Goal: Transaction & Acquisition: Obtain resource

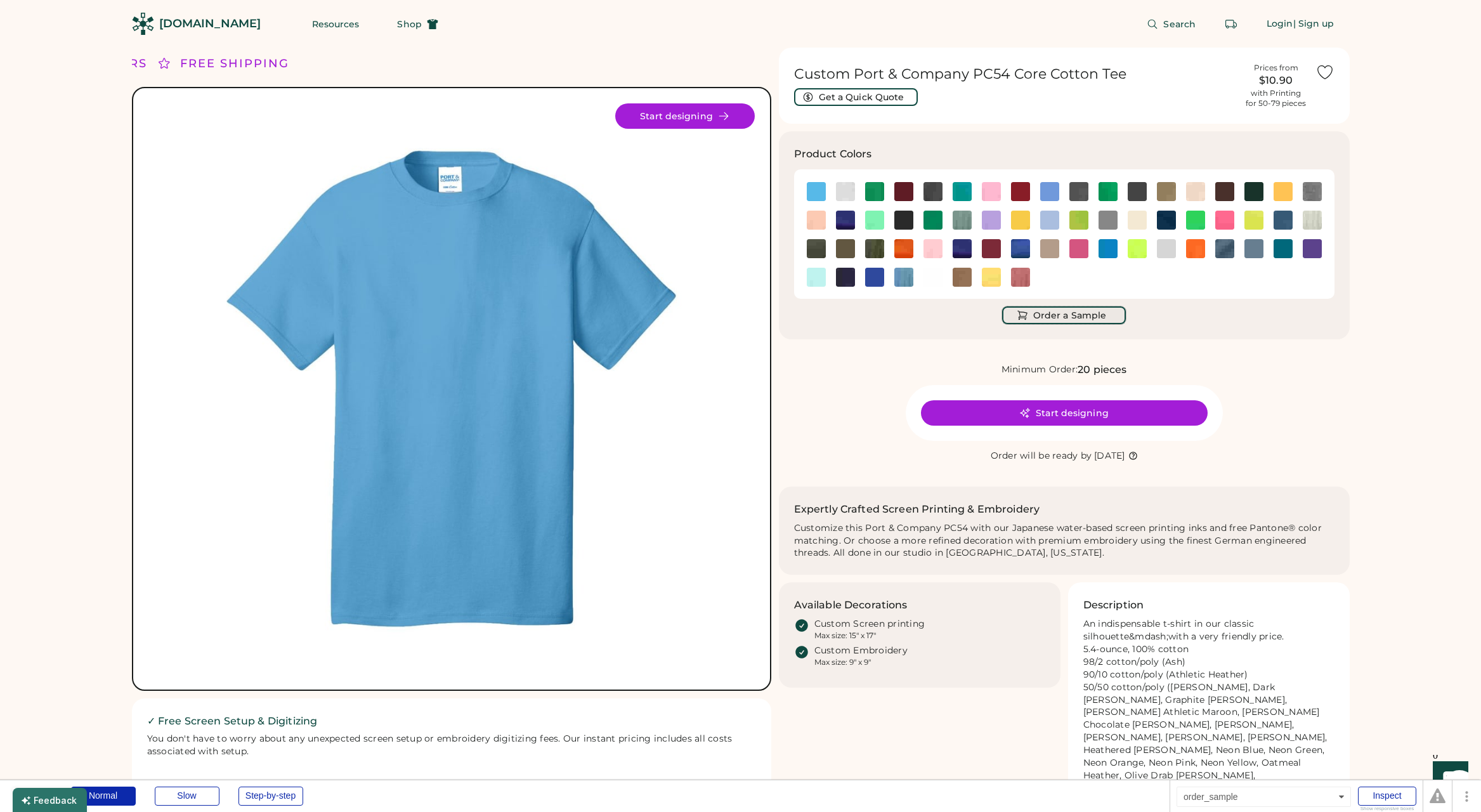
click at [1053, 314] on button "Order a Sample" at bounding box center [1064, 316] width 124 height 18
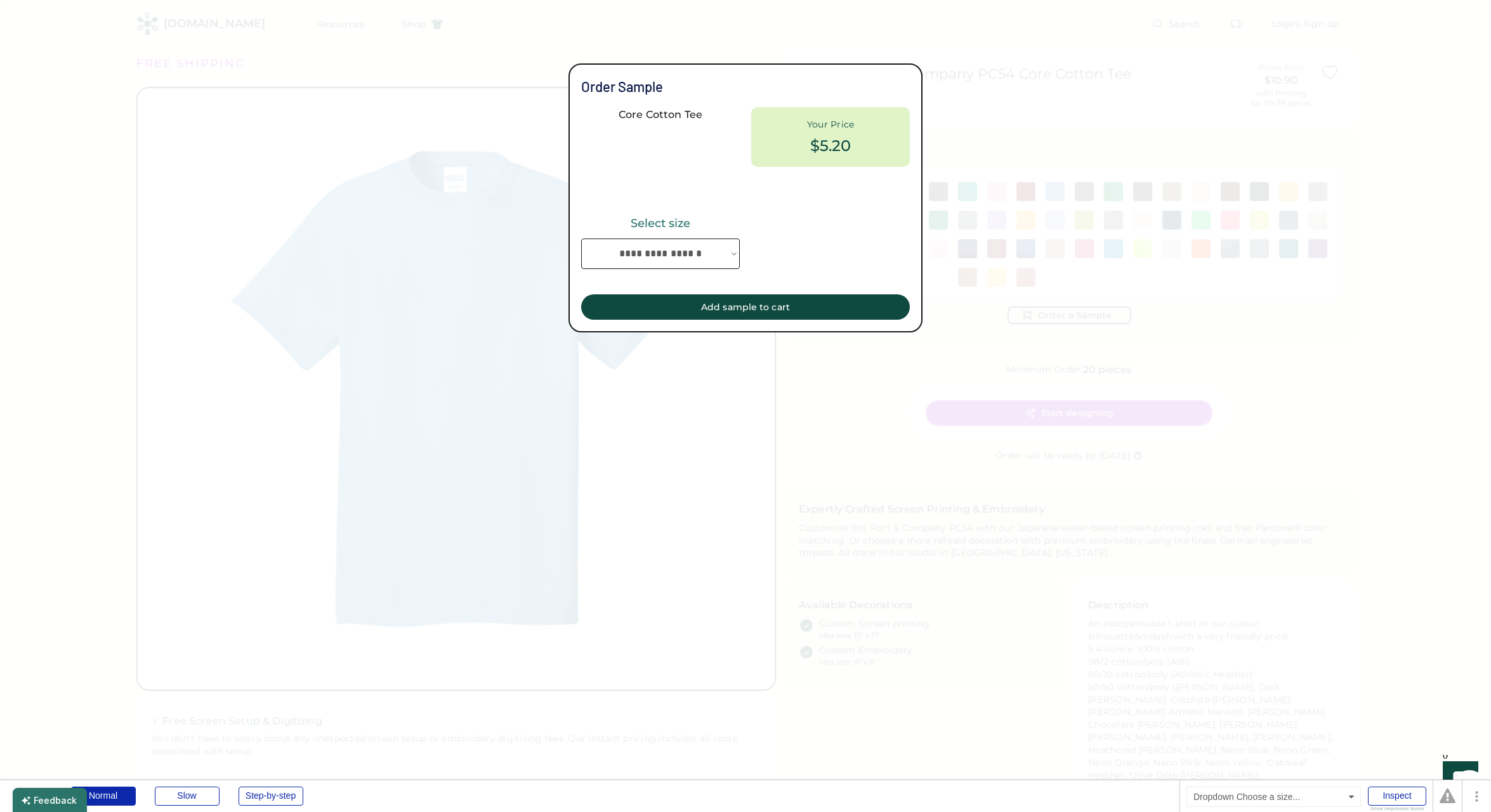
click at [655, 256] on select "**********" at bounding box center [660, 253] width 158 height 30
select select "***"
click at [581, 238] on select "**********" at bounding box center [660, 253] width 158 height 30
click at [1398, 802] on div "Inspect" at bounding box center [1396, 796] width 58 height 19
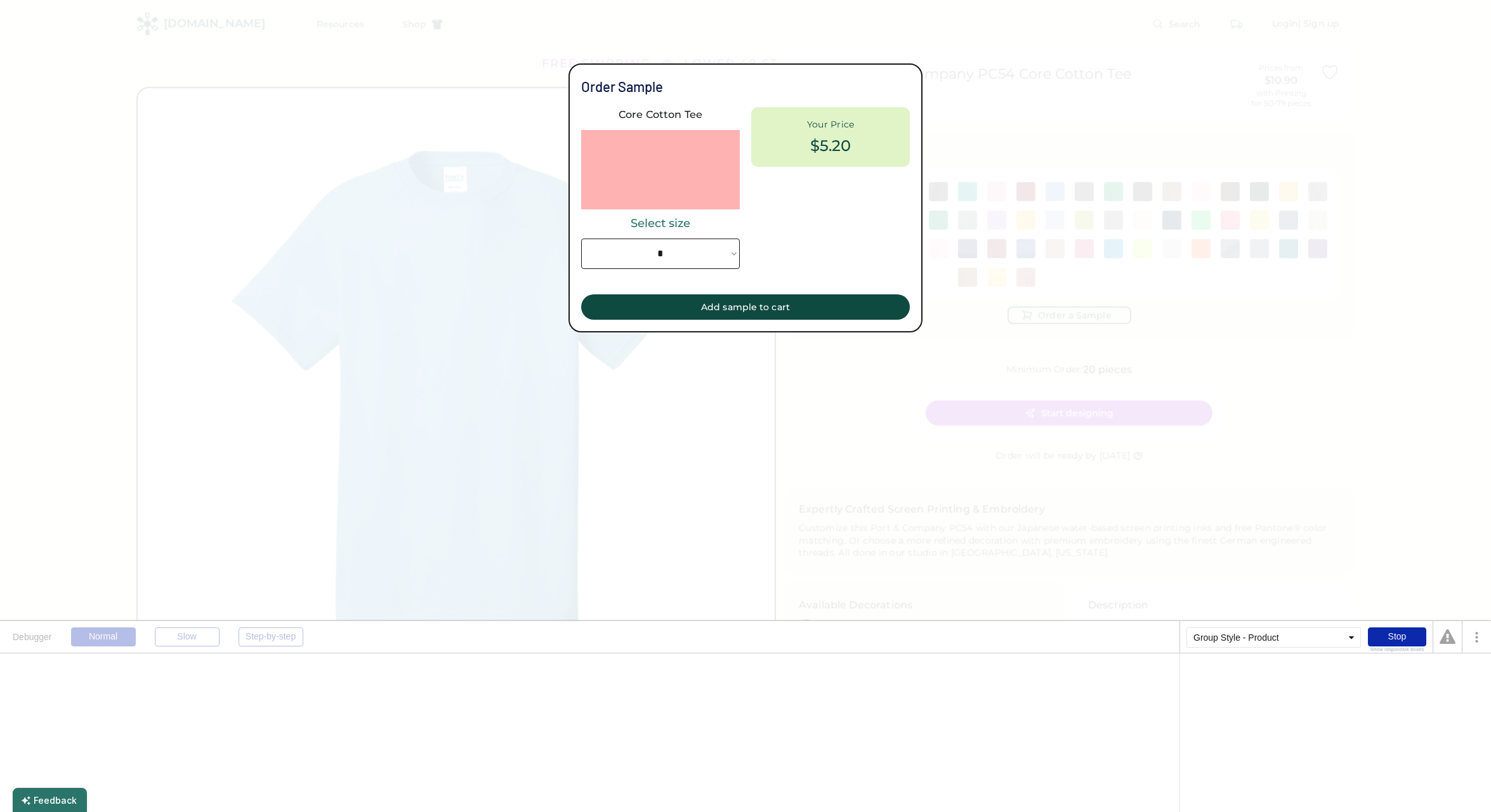
click at [650, 170] on img at bounding box center [620, 169] width 79 height 79
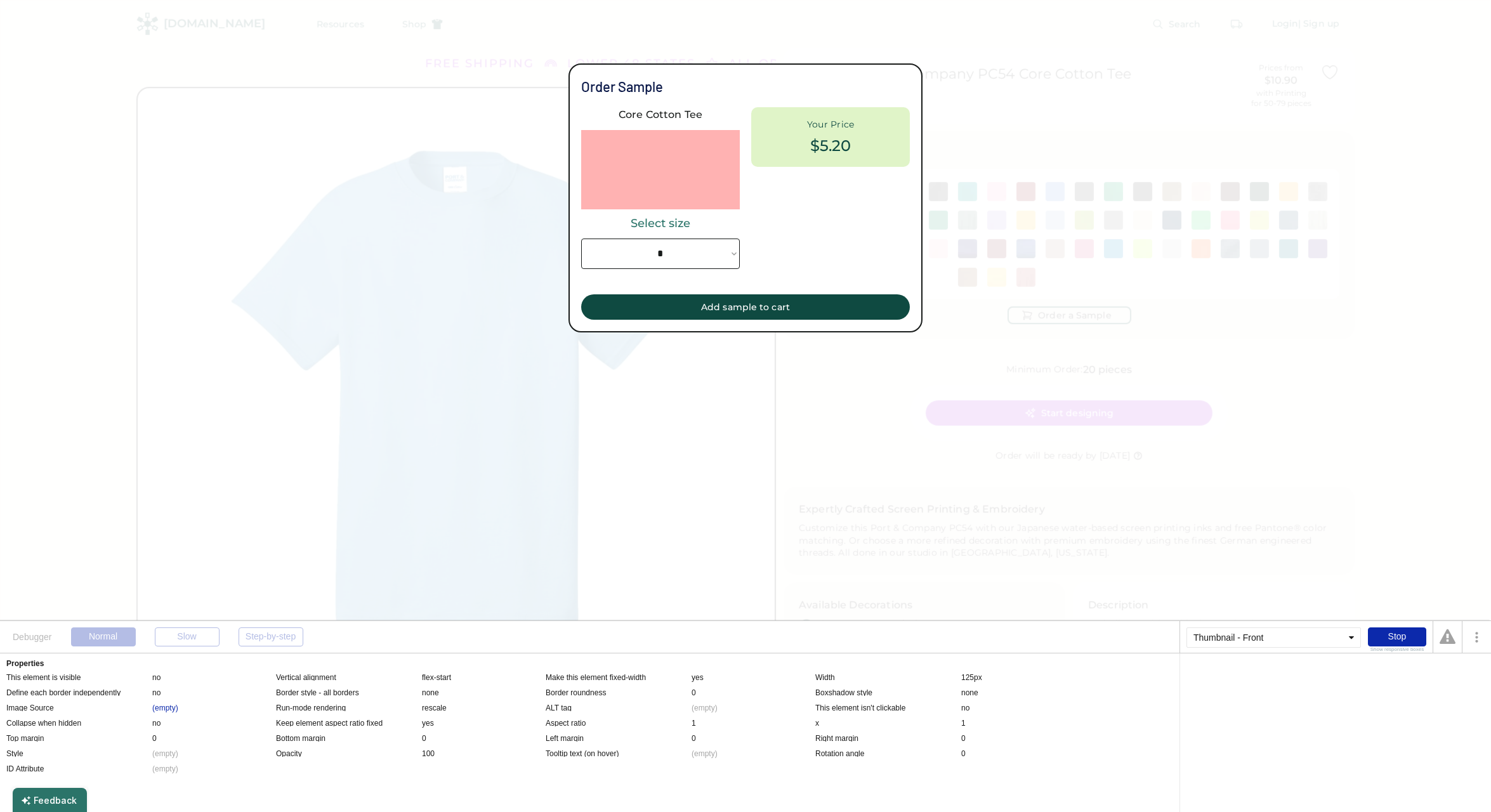
click at [650, 173] on img at bounding box center [620, 169] width 79 height 79
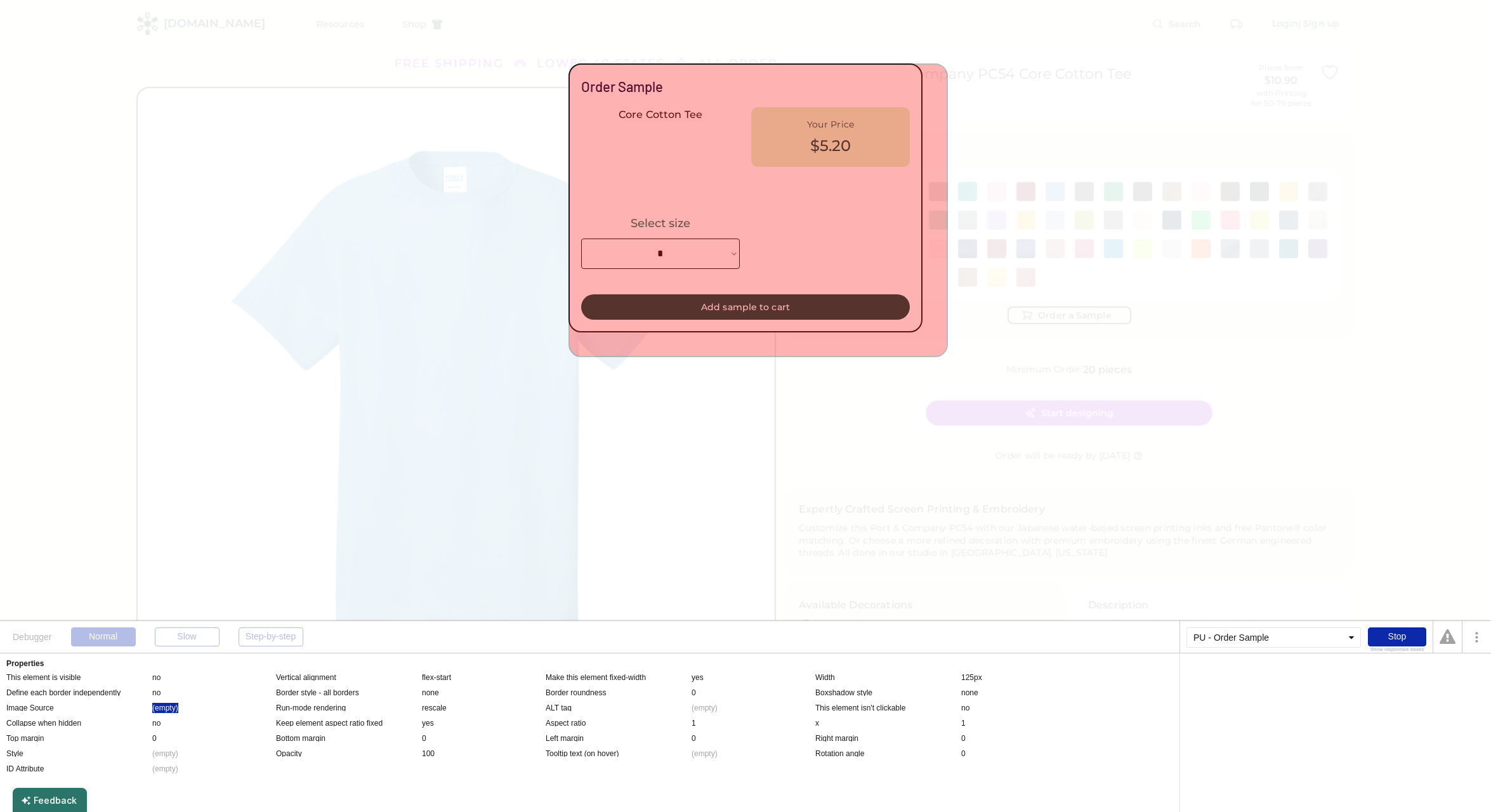
click at [168, 707] on div "(empty)" at bounding box center [165, 707] width 26 height 10
click at [1210, 676] on div "order_sample" at bounding box center [1209, 676] width 46 height 7
click at [1254, 676] on div "'s Color" at bounding box center [1245, 676] width 25 height 7
click at [1221, 677] on div "order_sample" at bounding box center [1209, 676] width 46 height 7
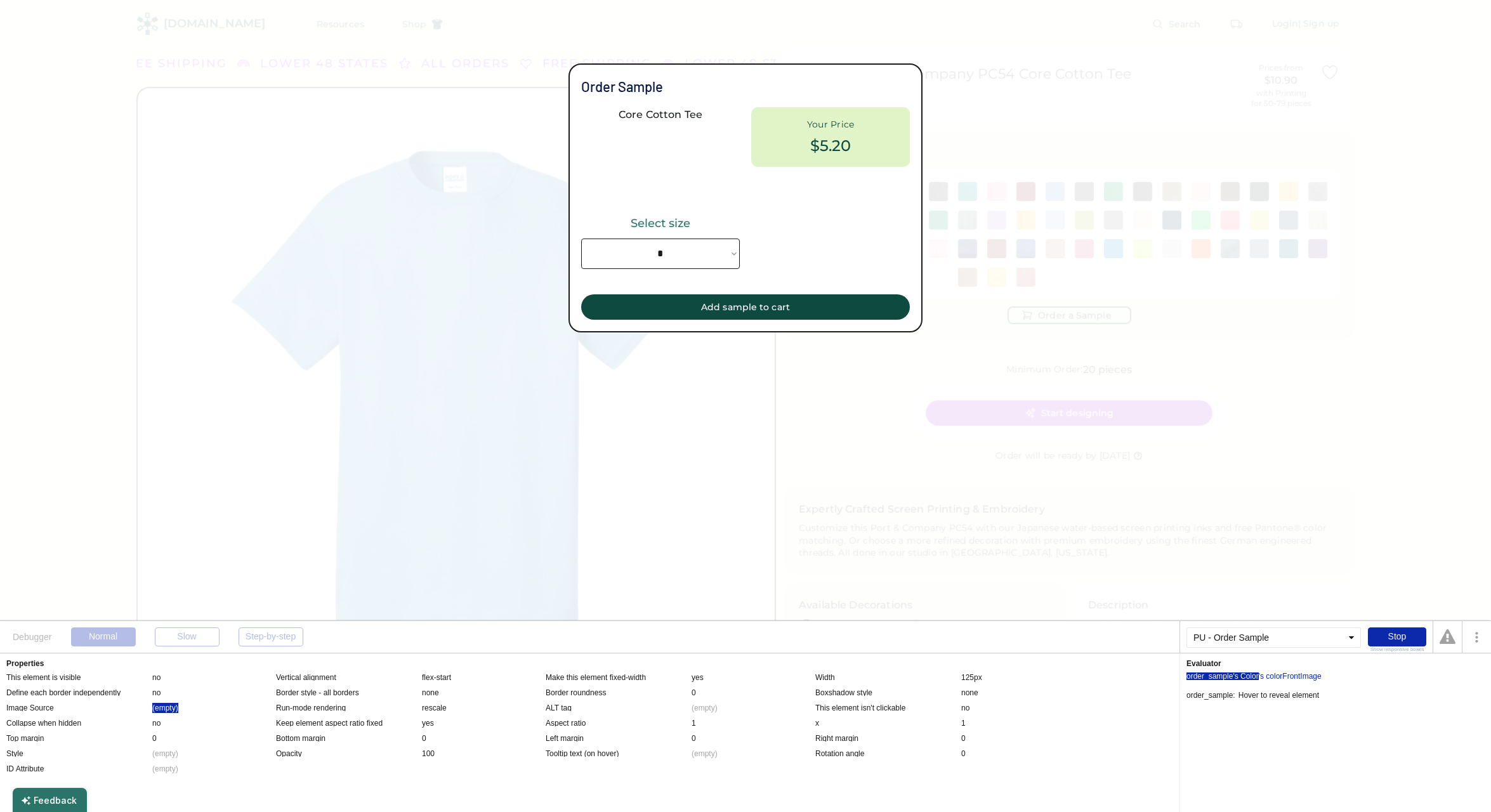
click at [1257, 677] on div "'s Color" at bounding box center [1245, 676] width 25 height 7
click at [1283, 676] on div "'s colorFrontImage" at bounding box center [1289, 676] width 63 height 7
click at [1395, 636] on div "Stop" at bounding box center [1396, 637] width 58 height 19
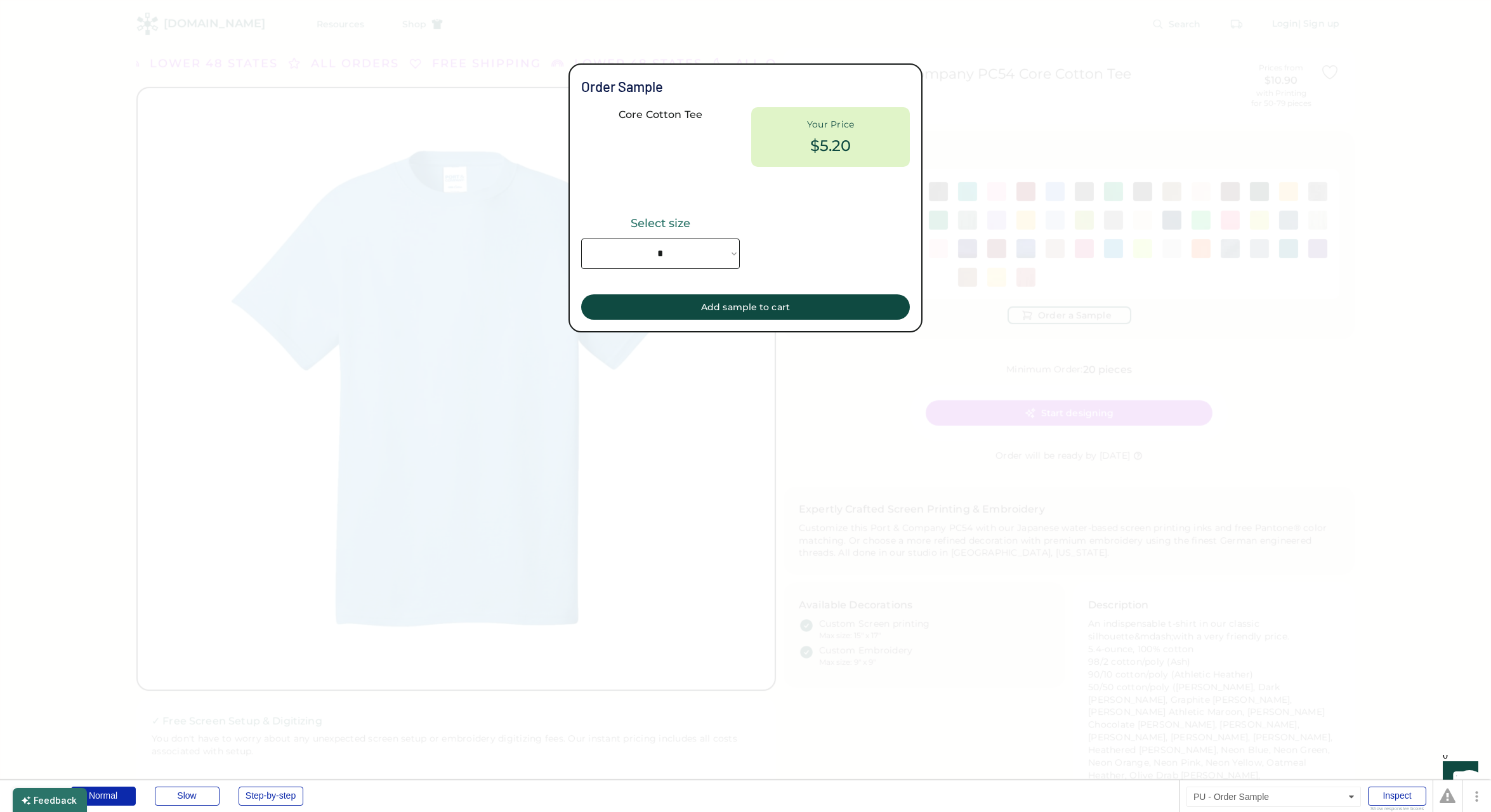
click at [1019, 387] on div at bounding box center [745, 406] width 1491 height 812
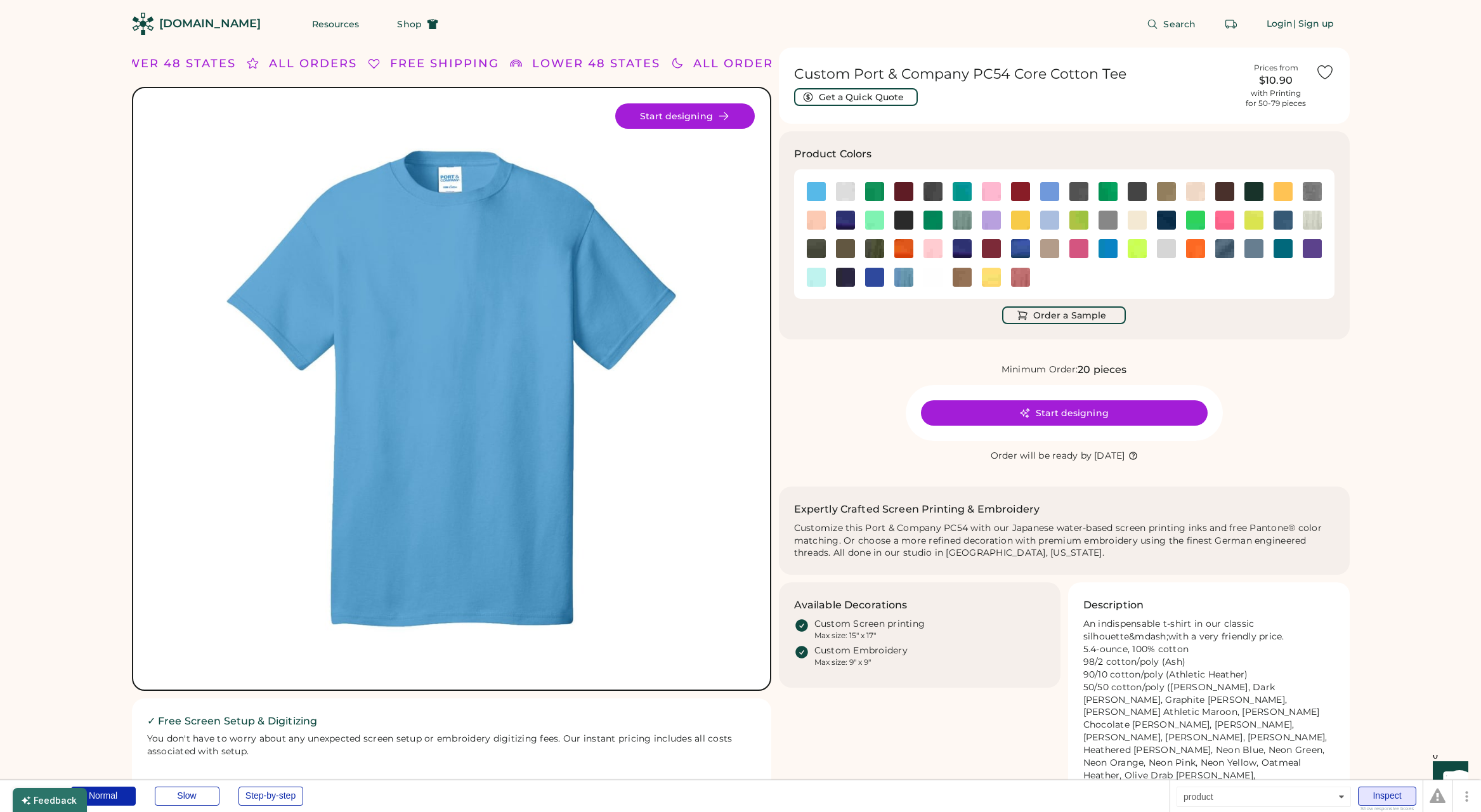
click at [1386, 790] on div "Inspect" at bounding box center [1387, 796] width 58 height 19
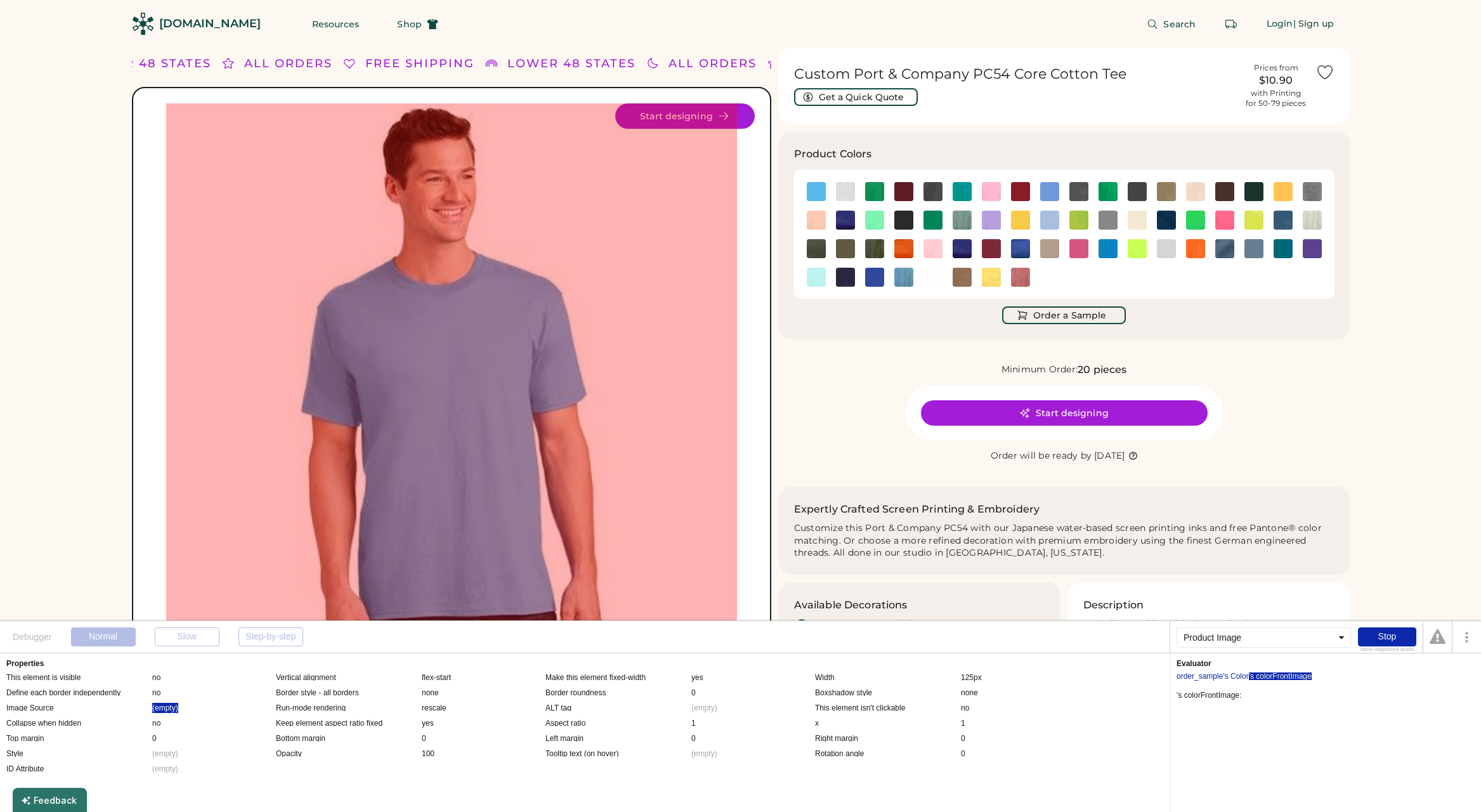
click at [459, 427] on img at bounding box center [452, 389] width 571 height 571
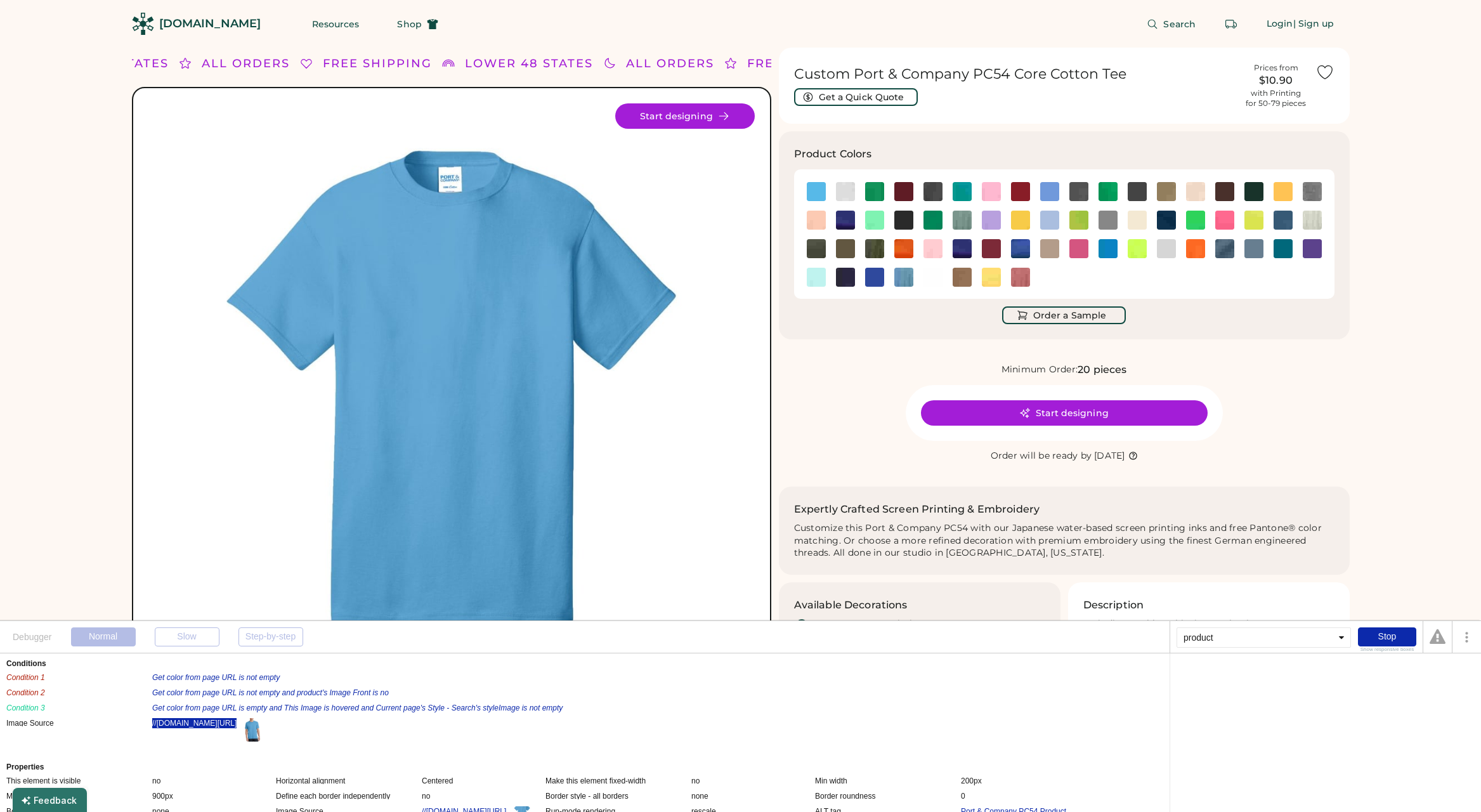
click at [192, 728] on div "//[DOMAIN_NAME][URL]" at bounding box center [194, 722] width 85 height 10
click at [1202, 674] on div "Current page's Style - Search" at bounding box center [1226, 676] width 99 height 7
click at [1300, 673] on div "'s styleImage" at bounding box center [1298, 676] width 45 height 7
click at [1385, 637] on div "Stop" at bounding box center [1387, 637] width 58 height 19
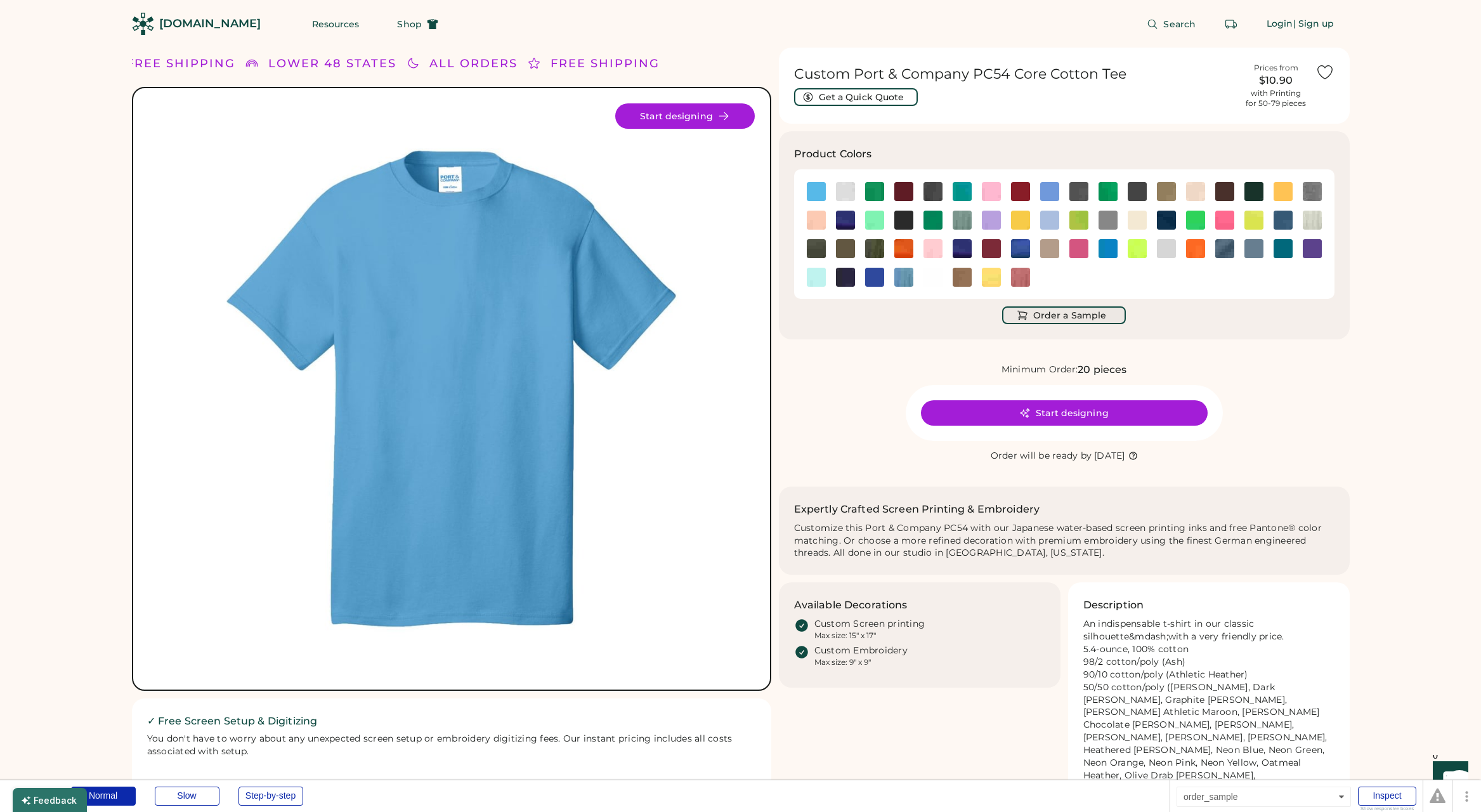
click at [1069, 321] on button "Order a Sample" at bounding box center [1064, 316] width 124 height 18
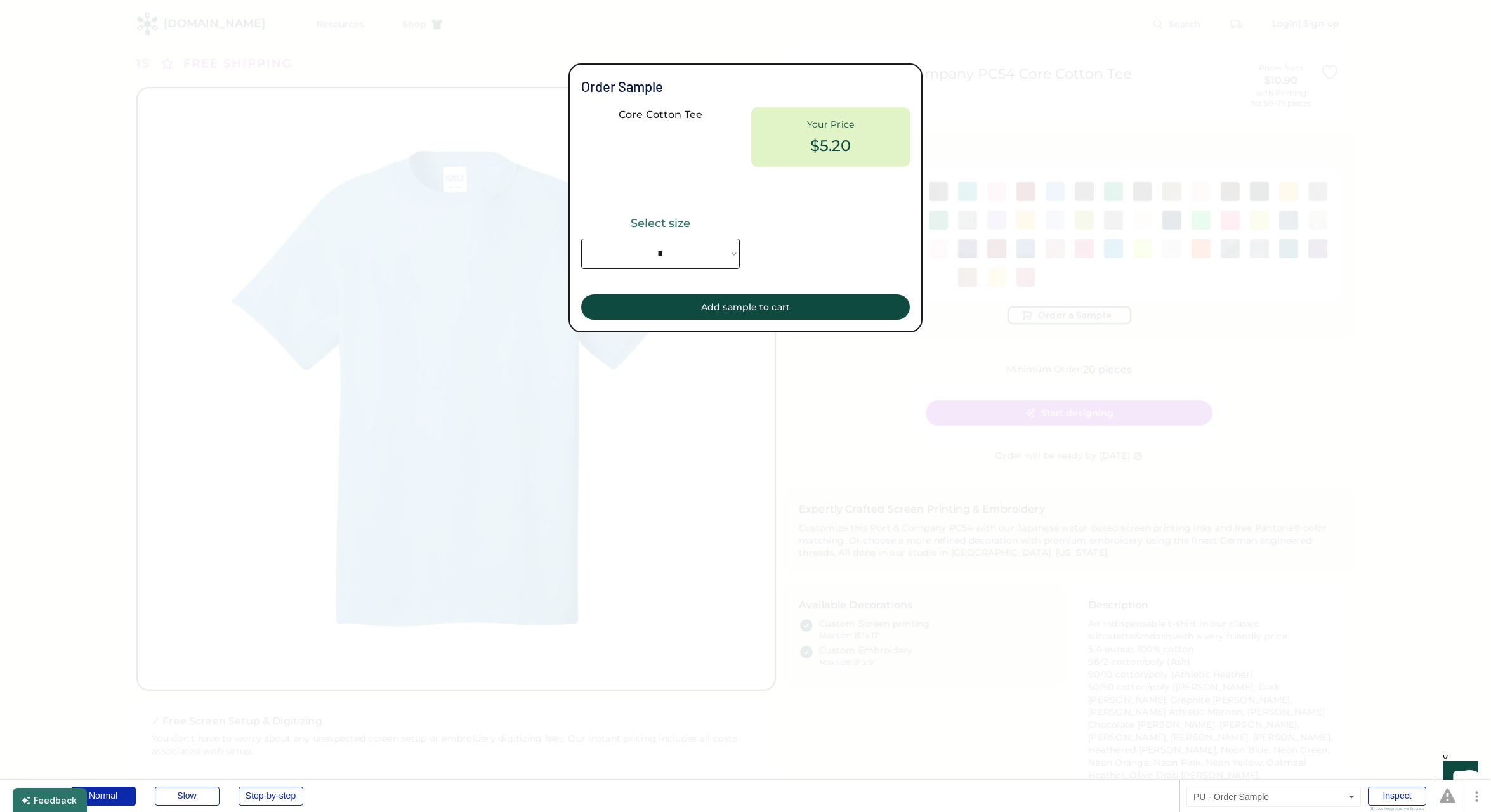
click at [499, 124] on div at bounding box center [745, 406] width 1491 height 812
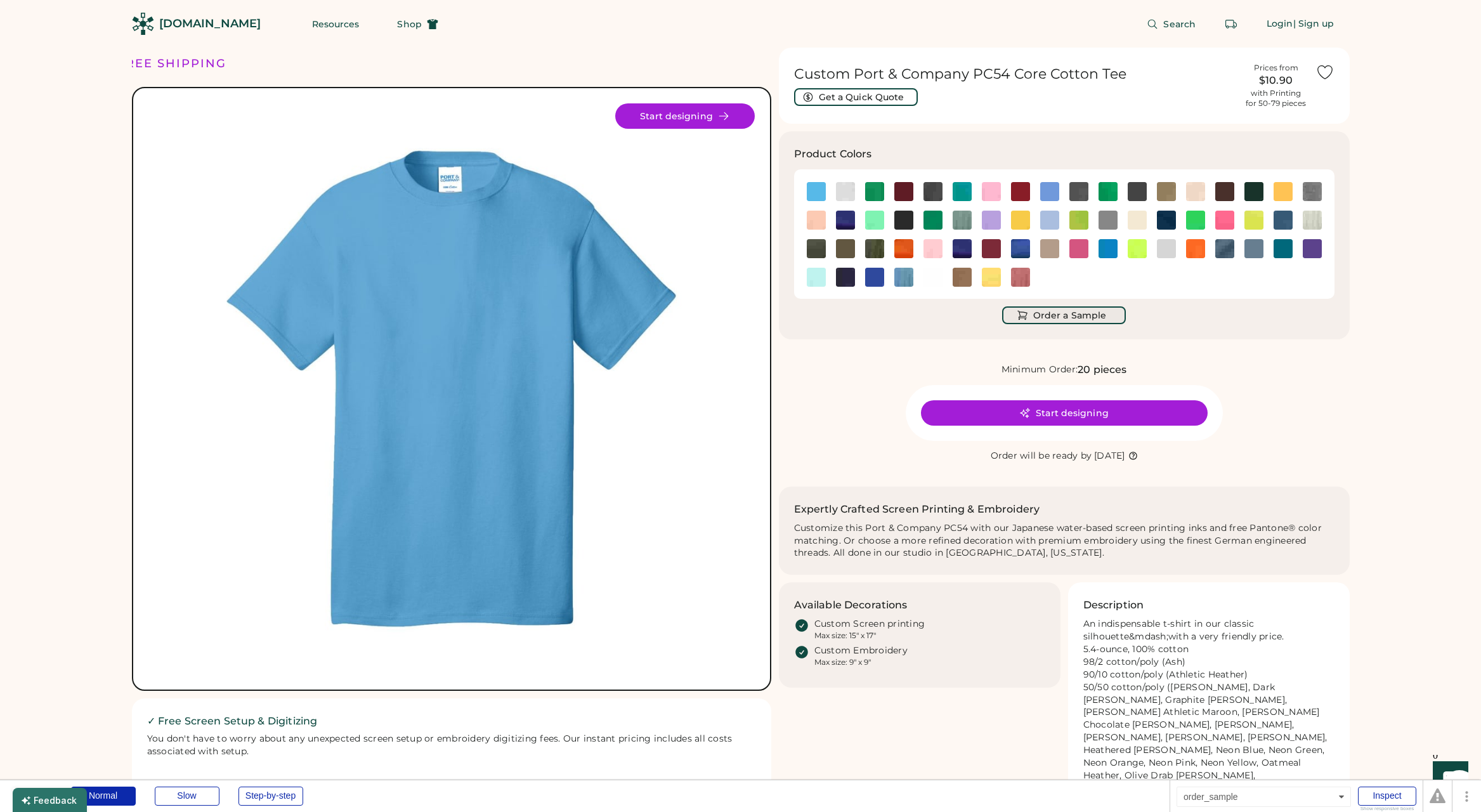
click at [1073, 322] on button "Order a Sample" at bounding box center [1064, 316] width 124 height 18
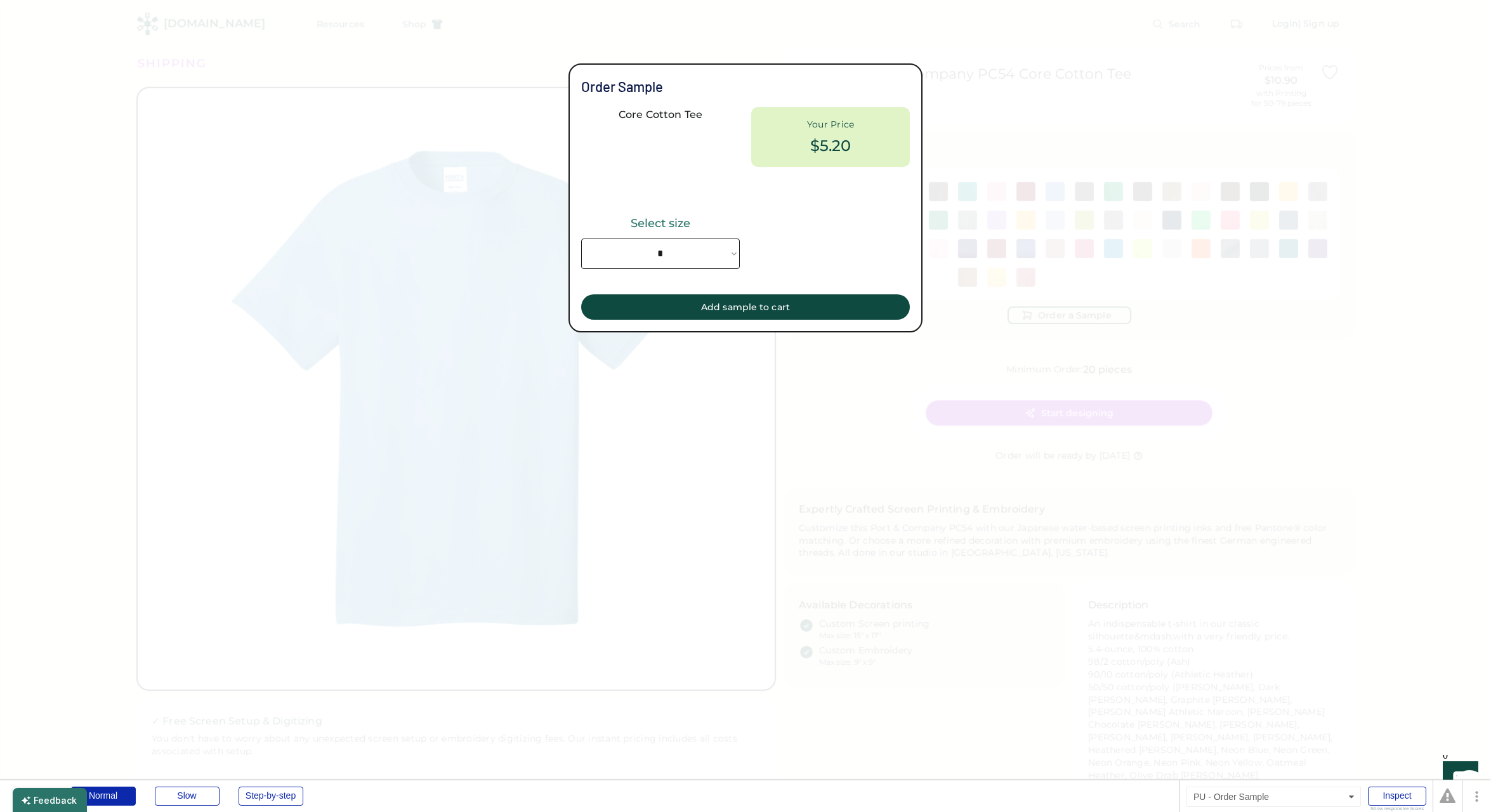
click at [995, 226] on div at bounding box center [745, 406] width 1491 height 812
